Goal: Task Accomplishment & Management: Use online tool/utility

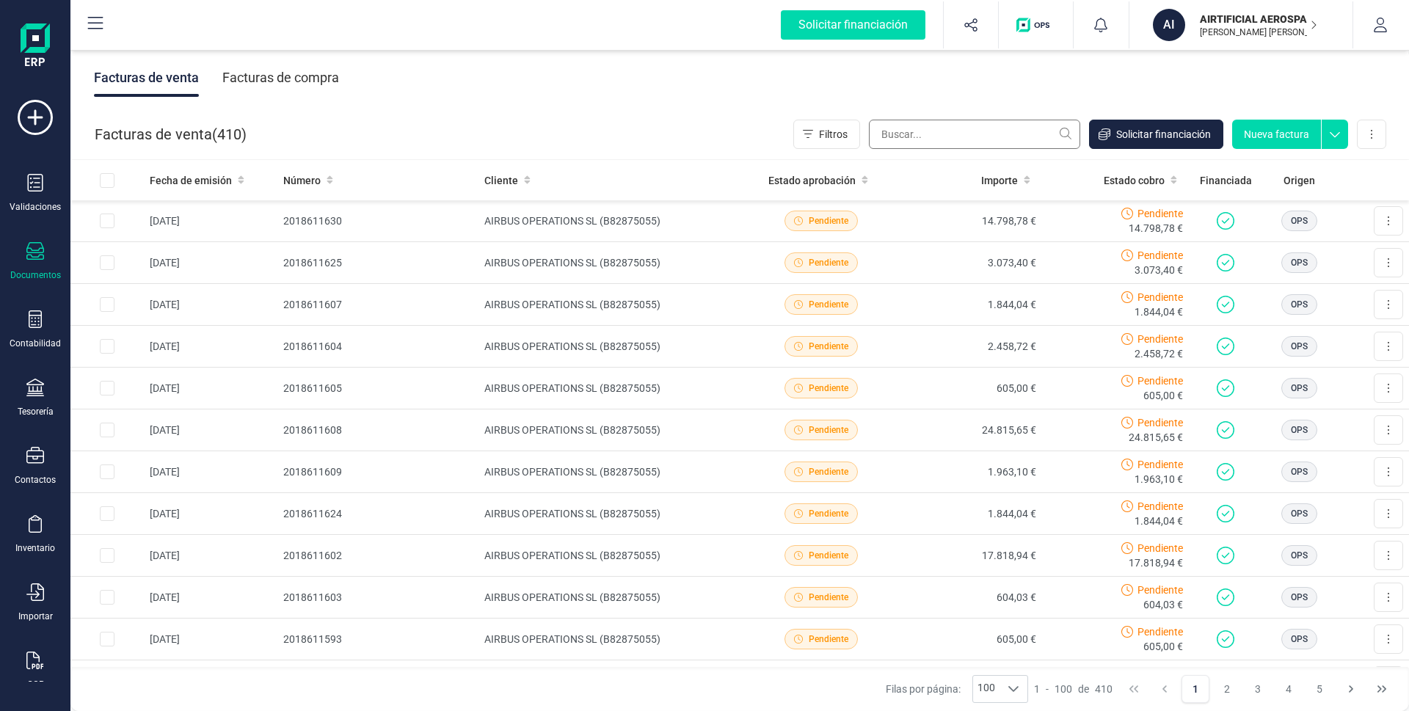
click at [914, 138] on input "text" at bounding box center [974, 134] width 211 height 29
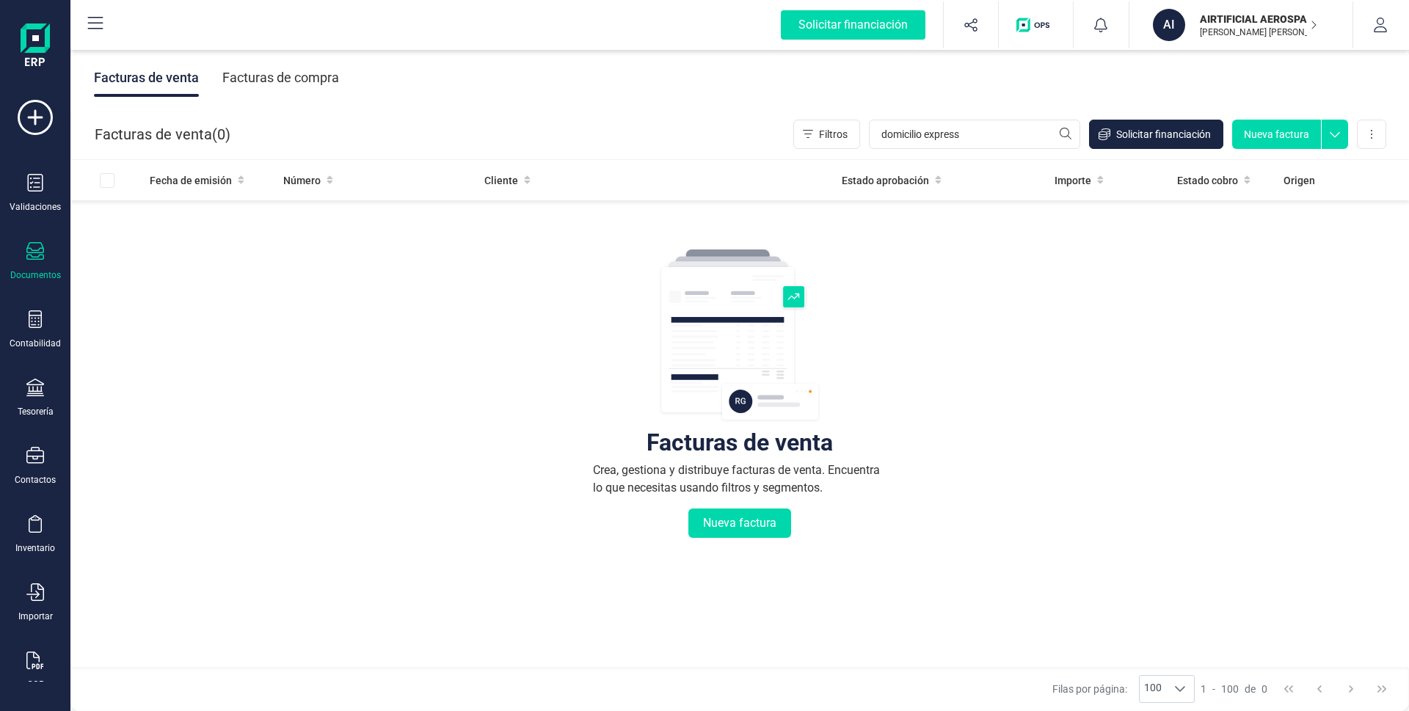
type input "domicilio express"
click at [1005, 249] on div "Facturas de venta Crea, gestiona y distribuye facturas de venta. Encuentra lo q…" at bounding box center [740, 481] width 1280 height 551
click at [1290, 136] on button "Nueva factura" at bounding box center [1276, 134] width 89 height 29
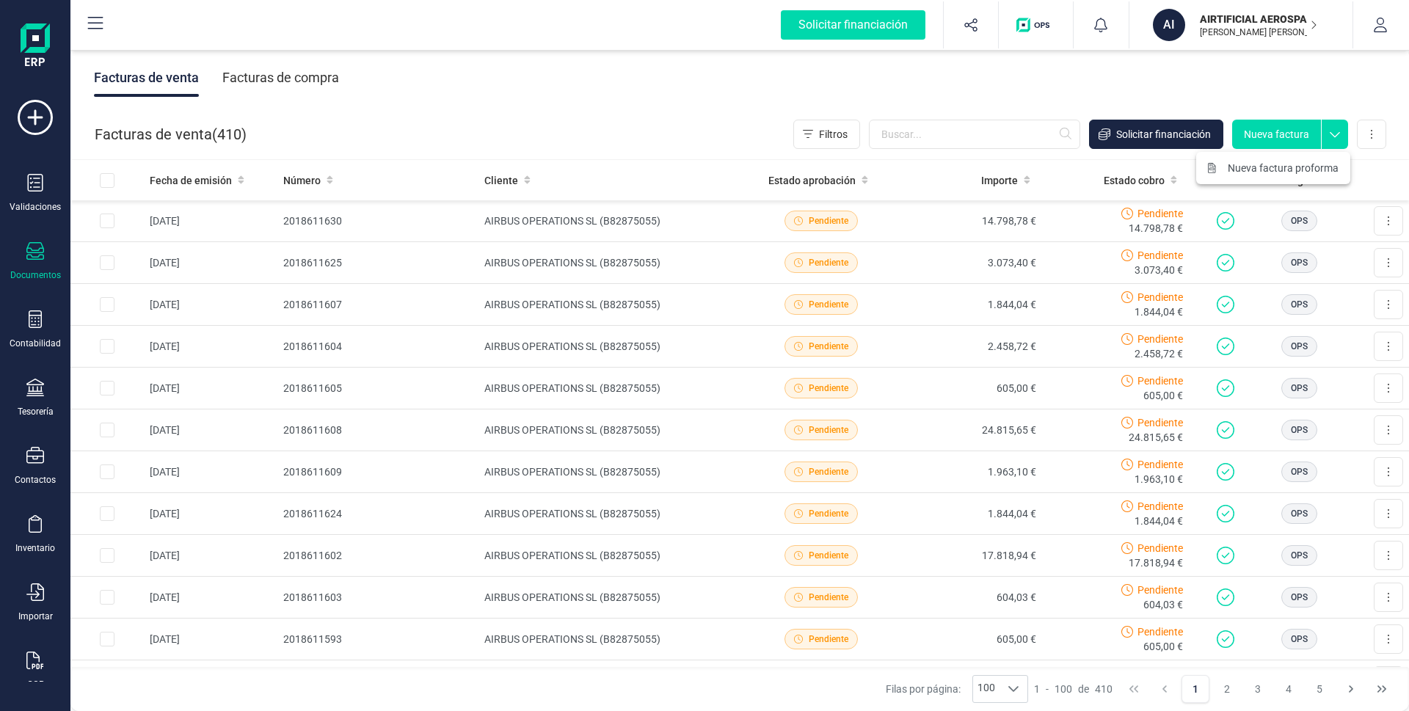
click at [1325, 74] on div "Facturas de venta Facturas de compra" at bounding box center [739, 78] width 1338 height 62
click at [1372, 131] on icon at bounding box center [1371, 134] width 1 height 9
click at [1331, 90] on div "Facturas de venta Facturas de compra" at bounding box center [739, 78] width 1338 height 62
click at [1330, 136] on icon at bounding box center [1335, 131] width 26 height 22
click at [1368, 90] on div "Facturas de venta Facturas de compra" at bounding box center [739, 78] width 1338 height 62
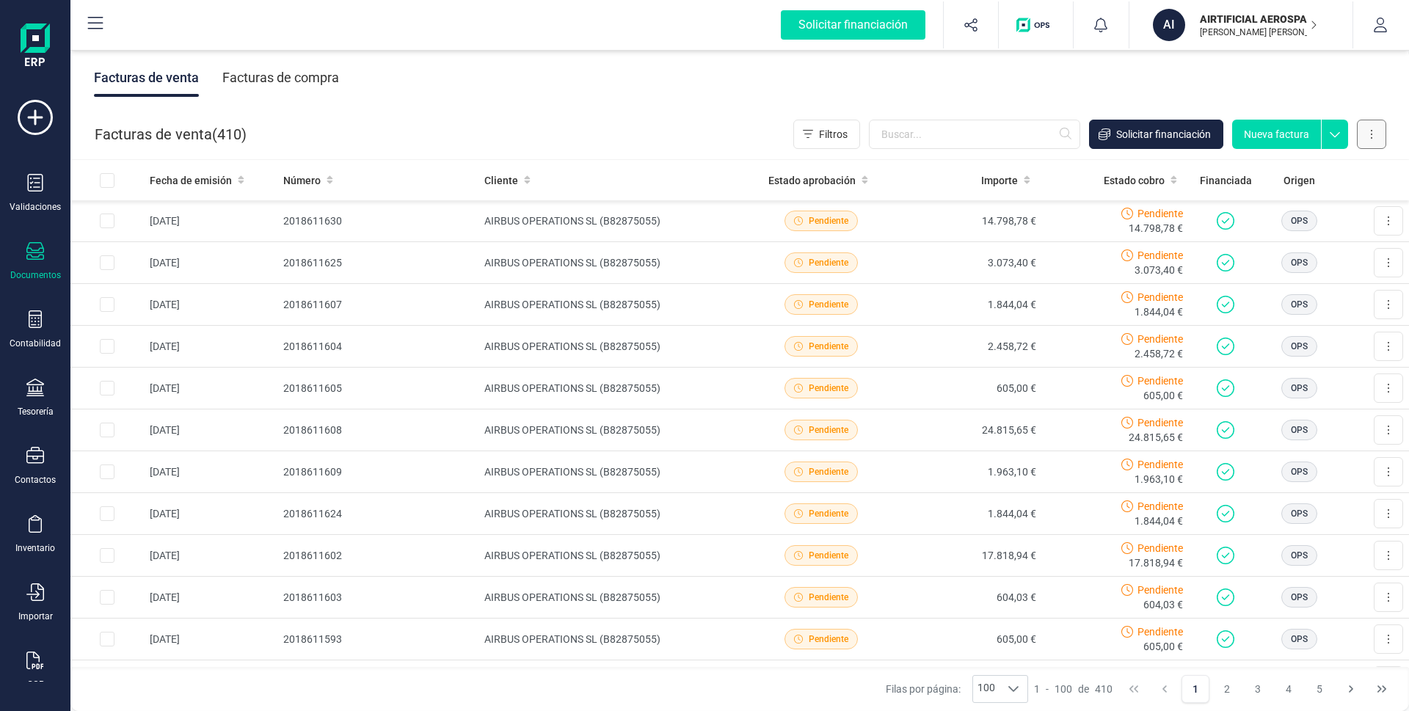
click at [1374, 133] on button at bounding box center [1371, 134] width 29 height 29
click at [1184, 92] on div "Facturas de venta Facturas de compra" at bounding box center [739, 78] width 1338 height 62
click at [1159, 130] on span "Solicitar financiación" at bounding box center [1163, 134] width 95 height 15
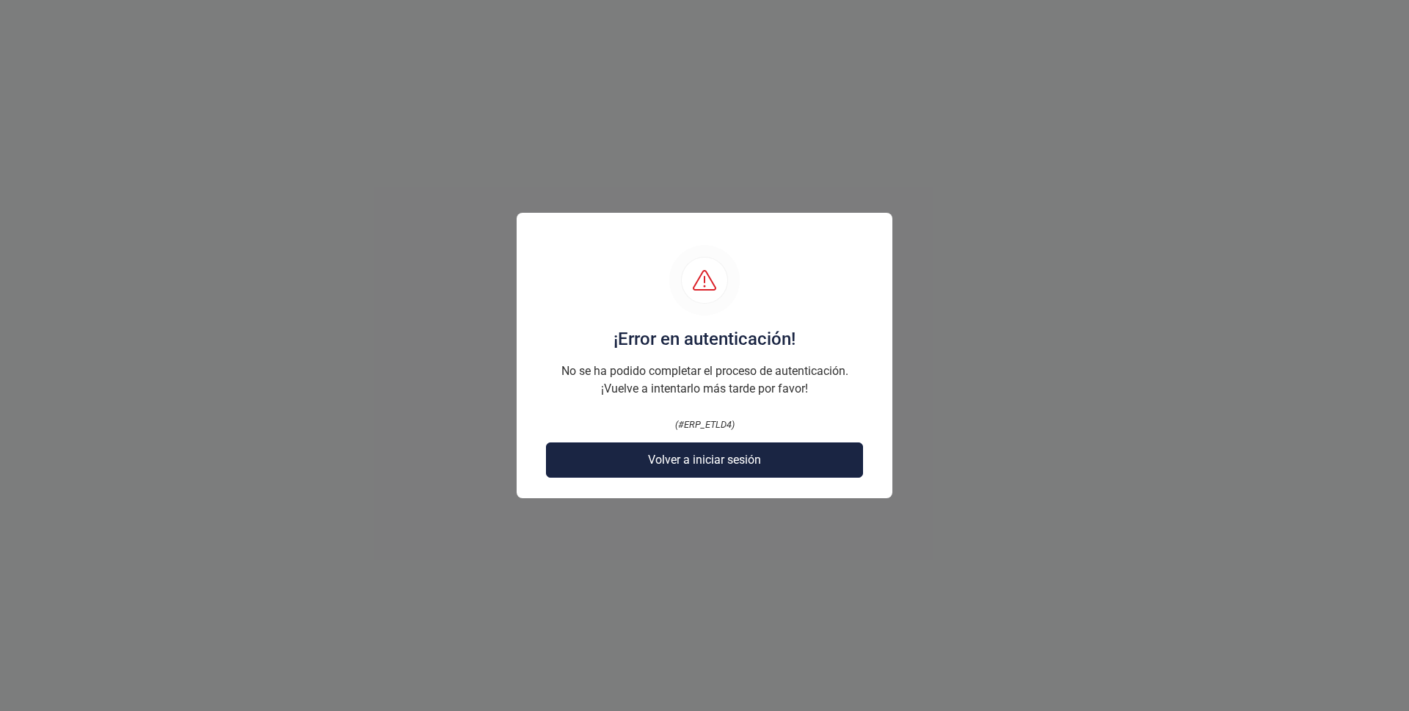
click at [666, 465] on span "Volver a iniciar sesión" at bounding box center [704, 460] width 113 height 18
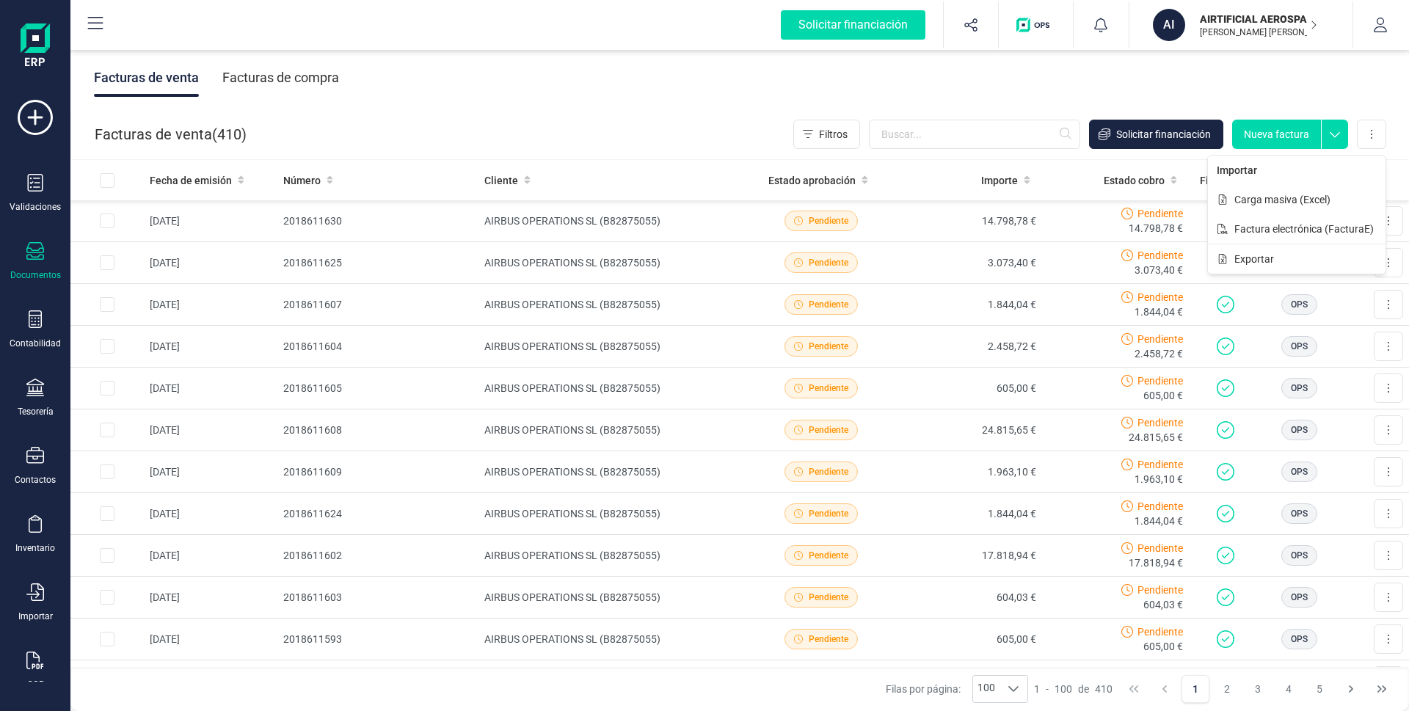
click at [1333, 70] on div "Facturas de venta Facturas de compra" at bounding box center [739, 78] width 1338 height 62
click at [288, 74] on div "Facturas de compra" at bounding box center [280, 78] width 117 height 38
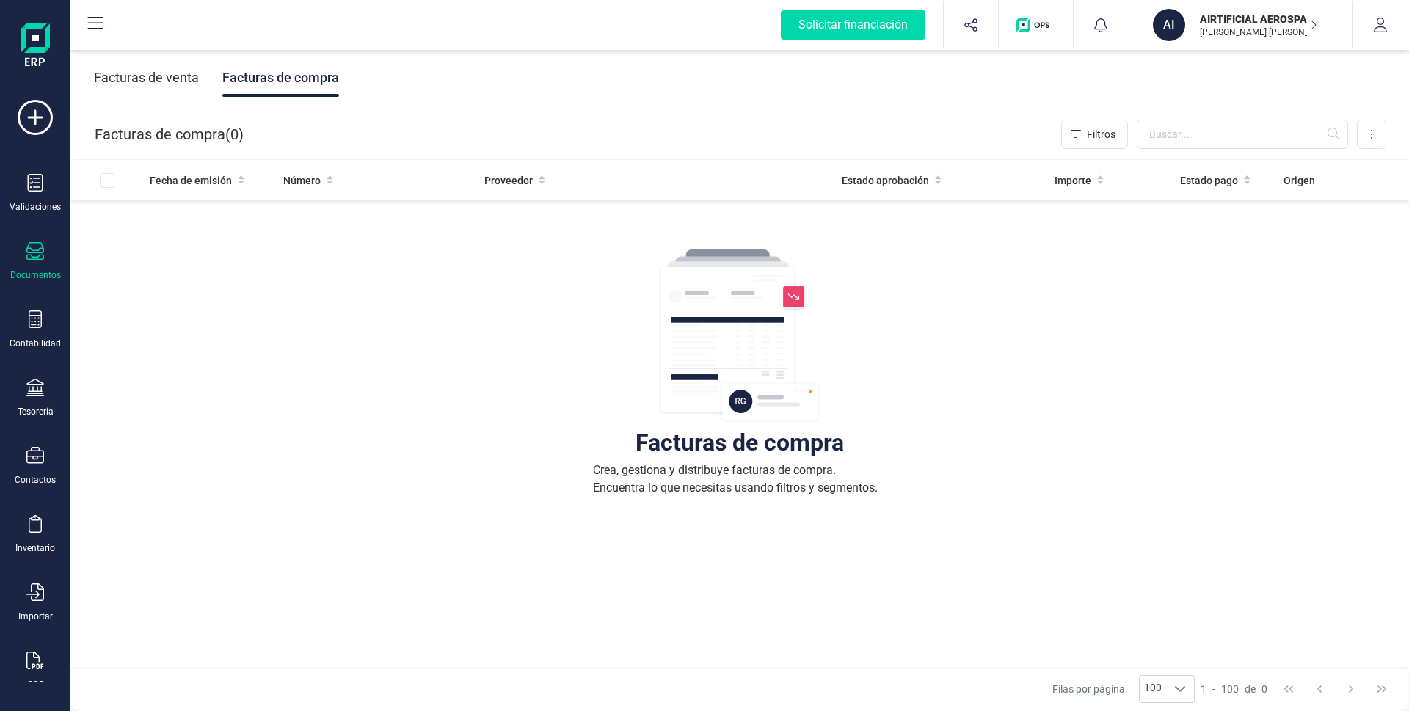
click at [160, 75] on div "Facturas de venta" at bounding box center [146, 78] width 105 height 38
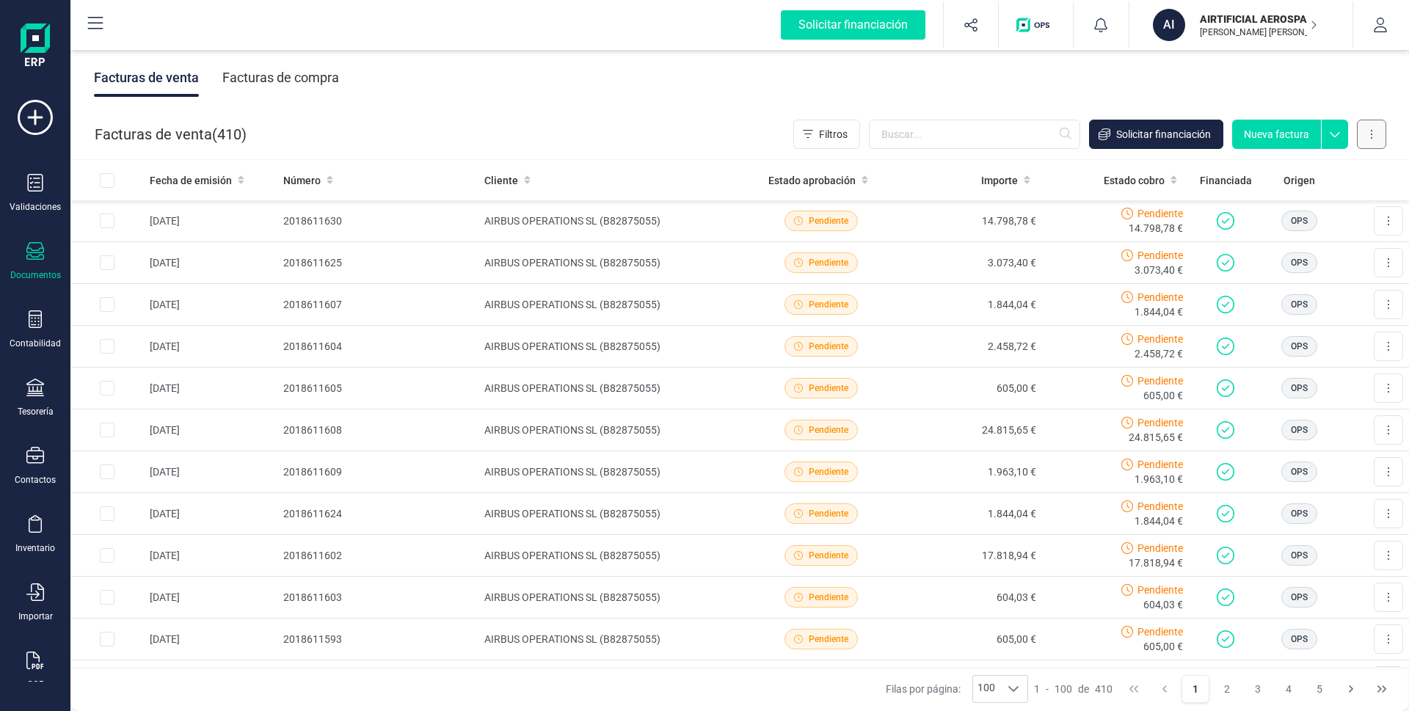
click at [1375, 133] on button at bounding box center [1371, 134] width 29 height 29
click at [1291, 194] on span "Carga masiva (Excel)" at bounding box center [1282, 199] width 96 height 15
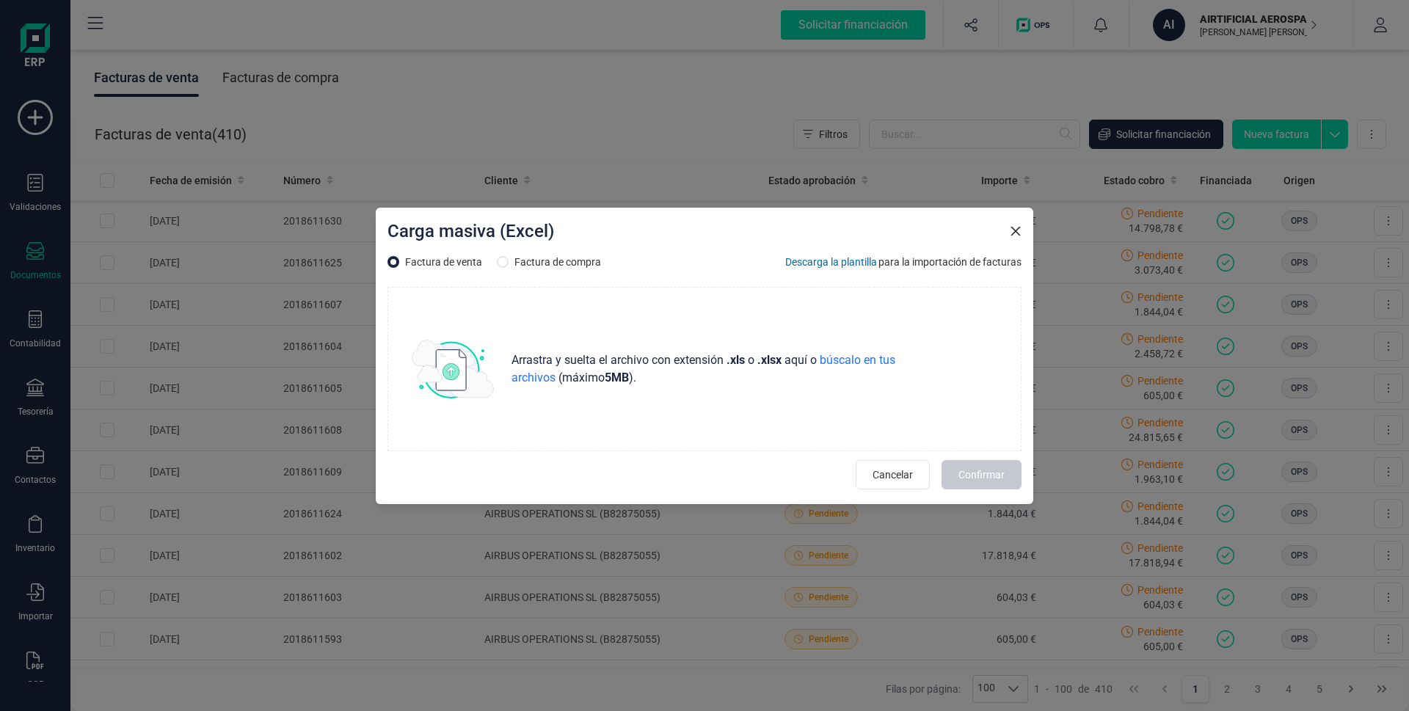
click at [850, 261] on span "Descarga la plantilla" at bounding box center [831, 262] width 92 height 15
click at [1016, 230] on icon "button" at bounding box center [1016, 231] width 10 height 10
